Goal: Task Accomplishment & Management: Manage account settings

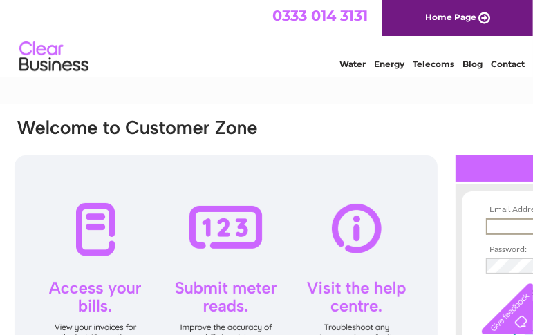
type input "[EMAIL_ADDRESS][DOMAIN_NAME]"
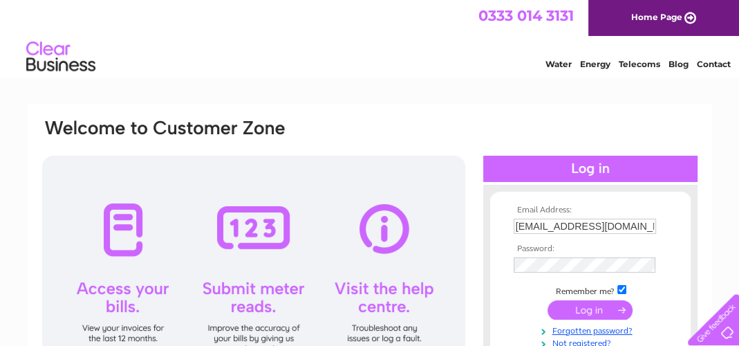
click at [532, 308] on input "submit" at bounding box center [589, 309] width 85 height 19
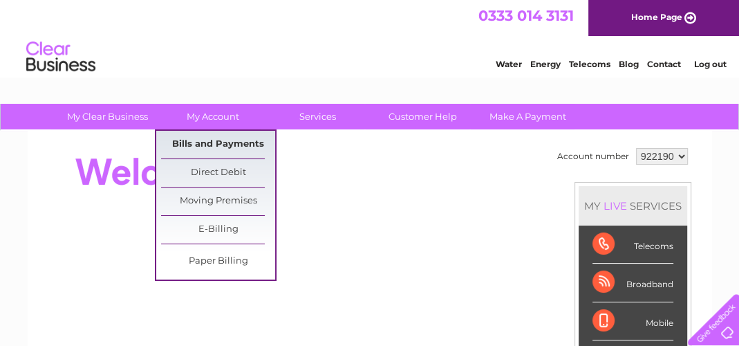
click at [221, 139] on link "Bills and Payments" at bounding box center [218, 145] width 114 height 28
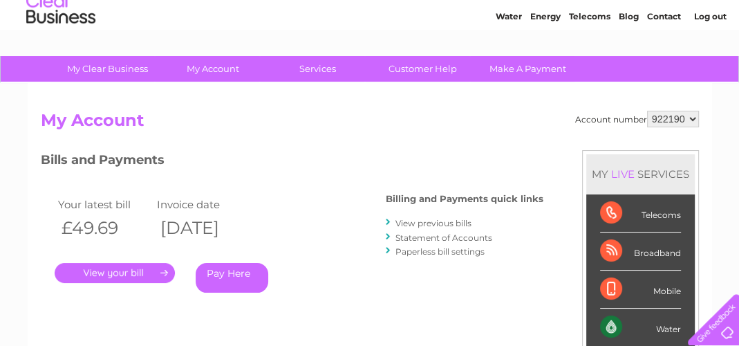
scroll to position [69, 0]
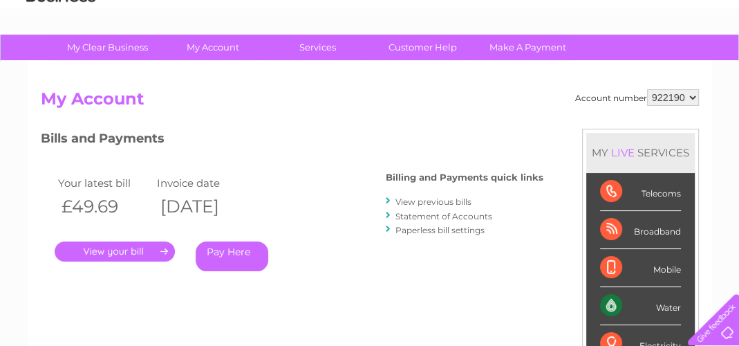
click at [126, 247] on link "." at bounding box center [115, 251] width 120 height 20
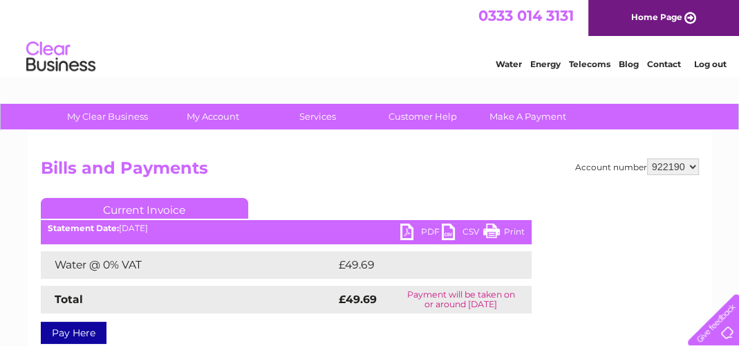
click at [403, 233] on link "PDF" at bounding box center [420, 233] width 41 height 20
click at [223, 59] on div "Water Energy Telecoms Blog Contact Log out" at bounding box center [369, 58] width 739 height 45
click at [702, 67] on link "Log out" at bounding box center [709, 64] width 32 height 10
